Goal: Check status: Check status

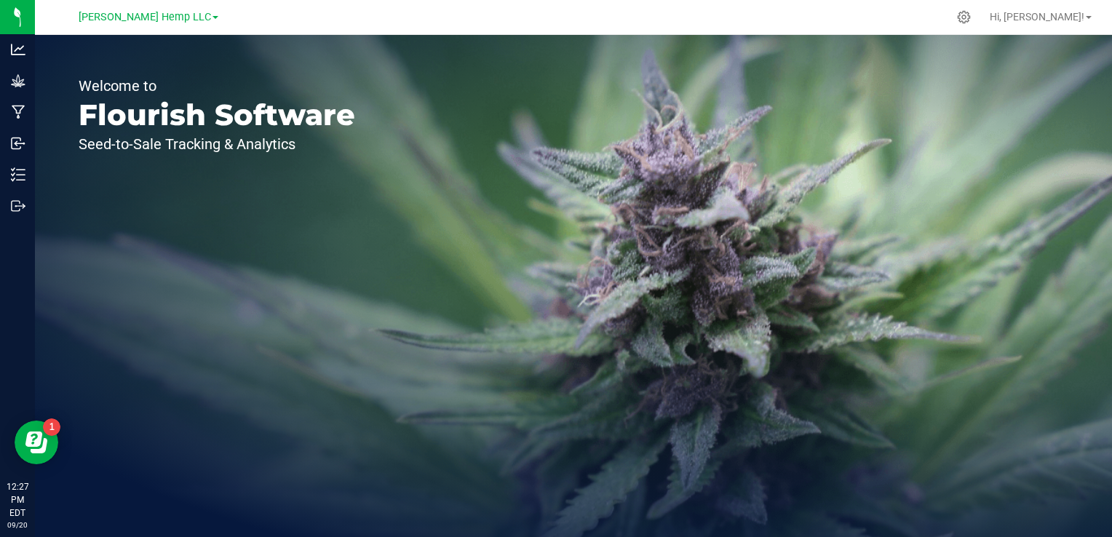
click at [159, 27] on div "Morris Hemp LLC" at bounding box center [148, 17] width 213 height 23
click at [189, 21] on link "Morris Hemp LLC" at bounding box center [149, 16] width 140 height 14
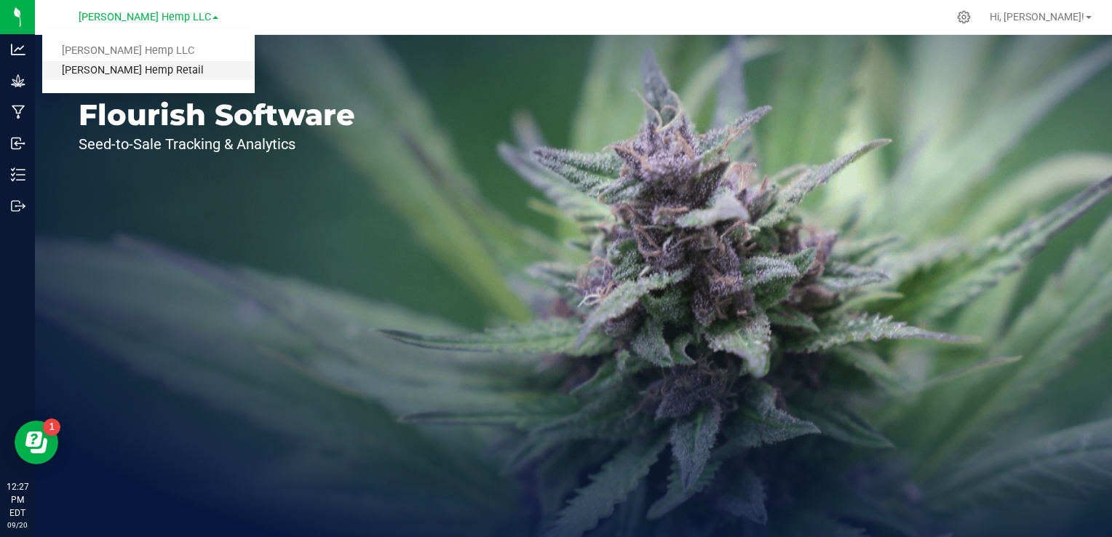
click at [139, 71] on link "[PERSON_NAME] Hemp Retail" at bounding box center [148, 71] width 213 height 20
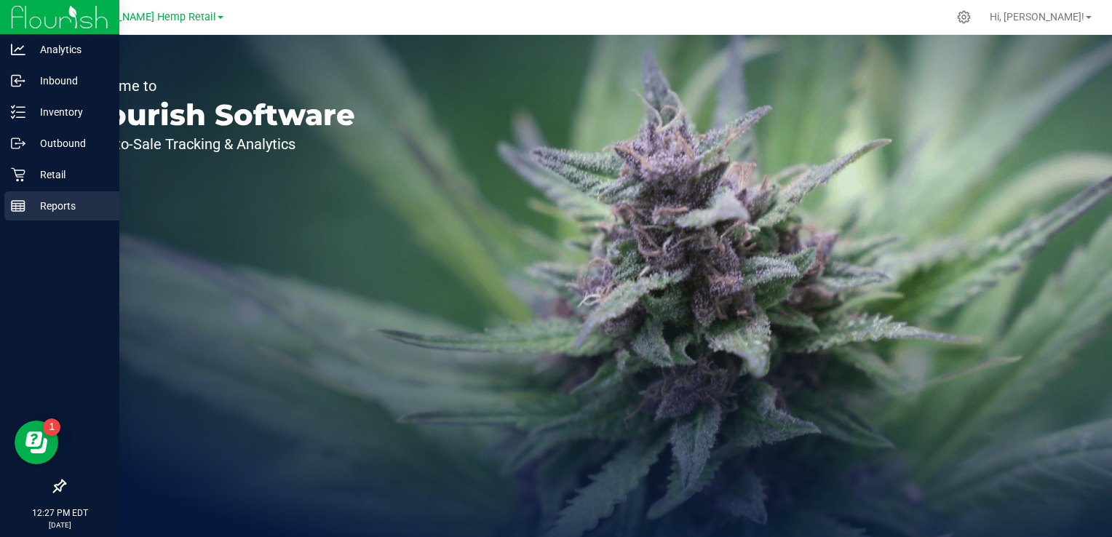
click at [20, 210] on icon at bounding box center [18, 206] width 15 height 15
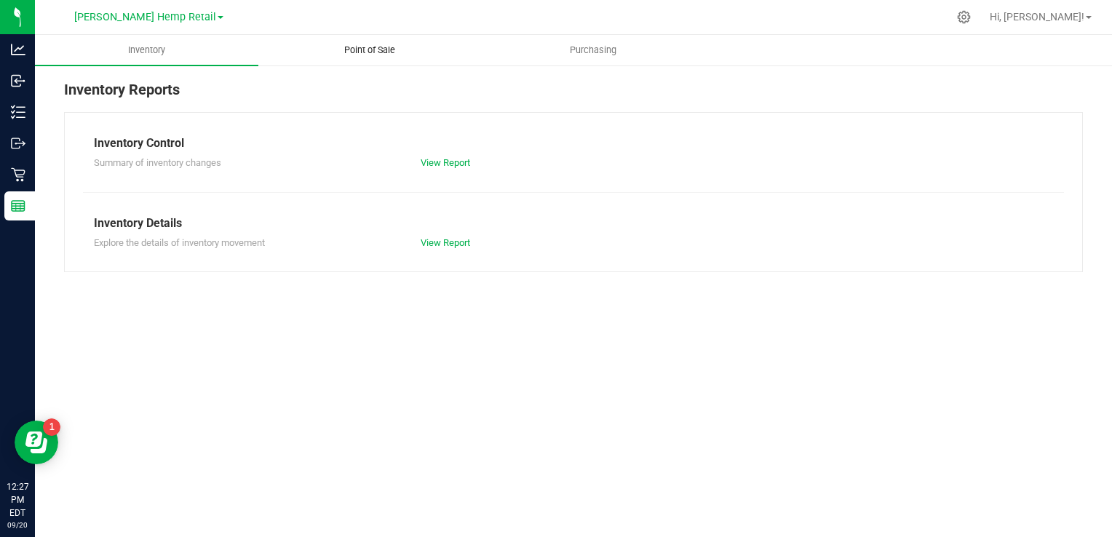
click at [383, 47] on span "Point of Sale" at bounding box center [370, 50] width 90 height 13
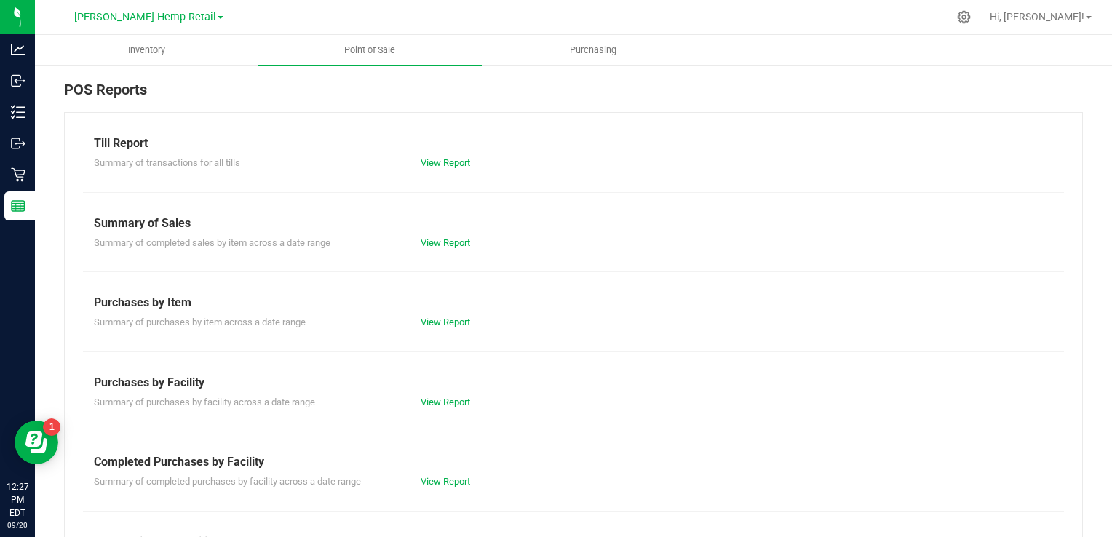
click at [436, 164] on link "View Report" at bounding box center [445, 162] width 49 height 11
